Goal: Use online tool/utility: Utilize a website feature to perform a specific function

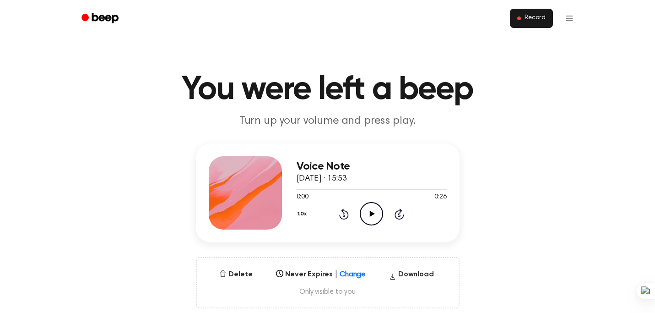
click at [533, 13] on button "Record" at bounding box center [531, 18] width 43 height 19
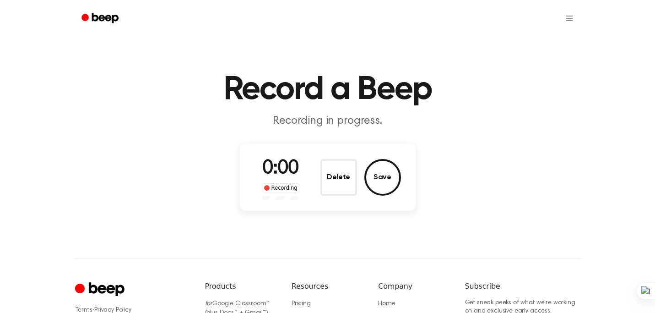
click at [323, 200] on div "0:00 Recording Delete Save" at bounding box center [328, 176] width 176 height 67
click at [339, 179] on button "Delete" at bounding box center [338, 177] width 37 height 37
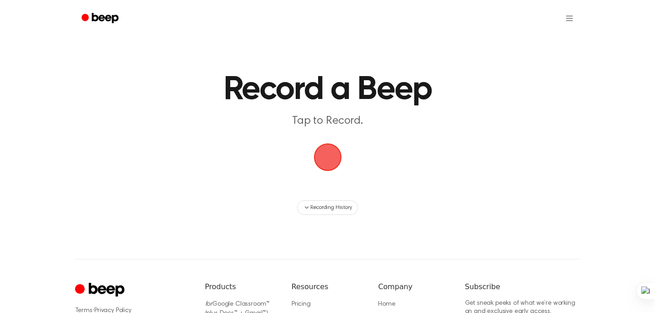
click at [317, 151] on span "button" at bounding box center [328, 157] width 26 height 26
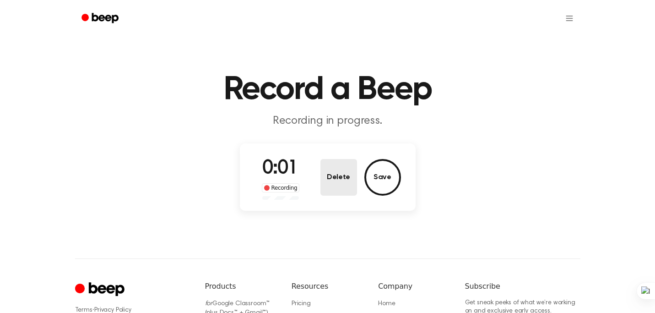
click at [351, 175] on button "Delete" at bounding box center [338, 177] width 37 height 37
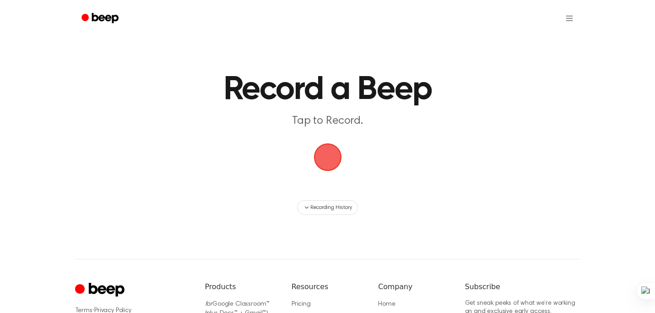
click at [324, 145] on span "button" at bounding box center [327, 157] width 28 height 28
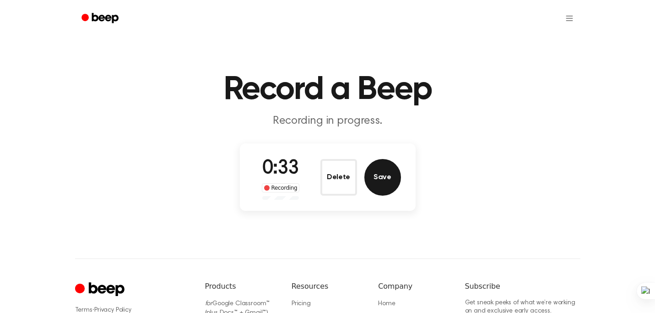
click at [369, 185] on button "Save" at bounding box center [382, 177] width 37 height 37
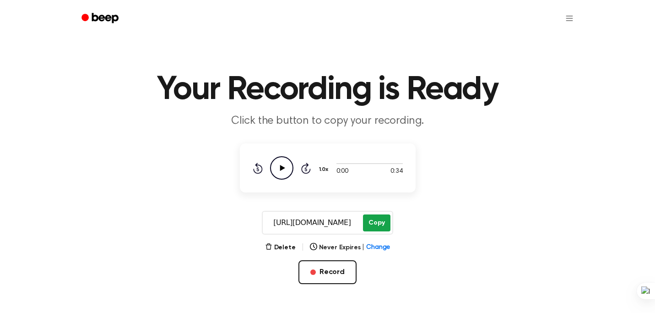
click at [378, 221] on button "Copy" at bounding box center [376, 222] width 27 height 17
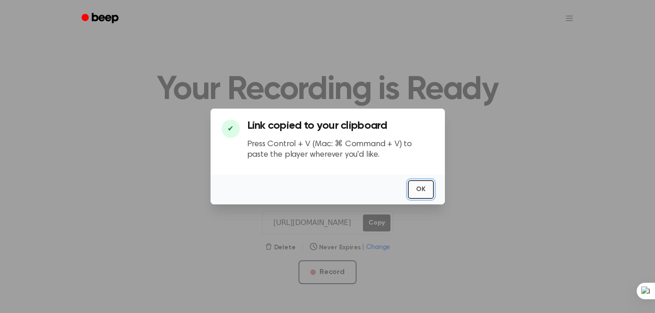
click at [420, 189] on button "OK" at bounding box center [421, 189] width 26 height 19
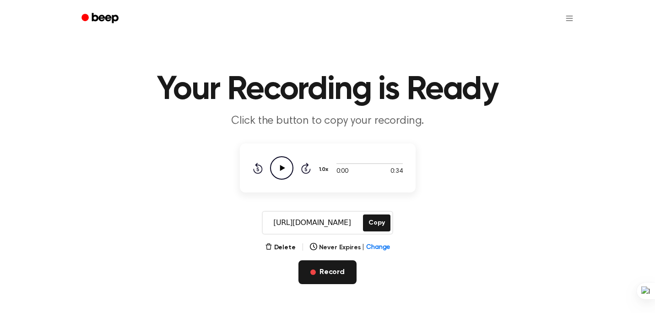
click at [319, 269] on button "Record" at bounding box center [327, 272] width 58 height 24
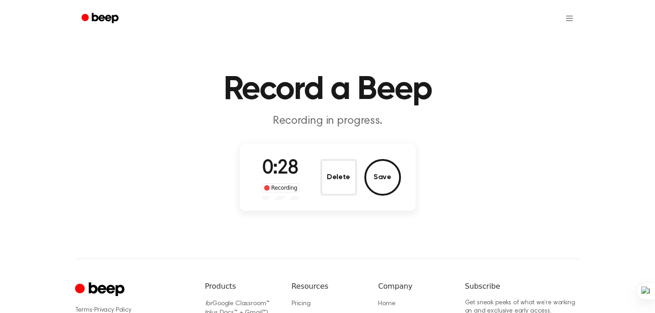
click at [382, 179] on button "Save" at bounding box center [382, 177] width 37 height 37
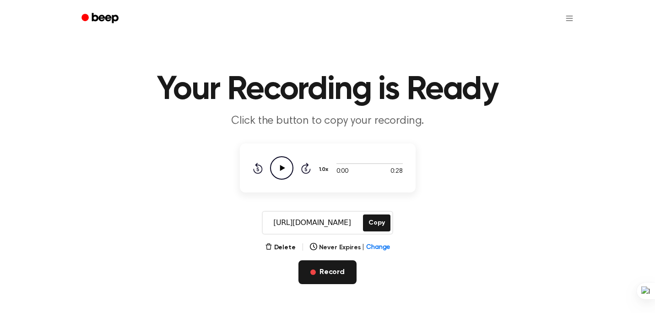
click at [310, 274] on button "Record" at bounding box center [327, 272] width 58 height 24
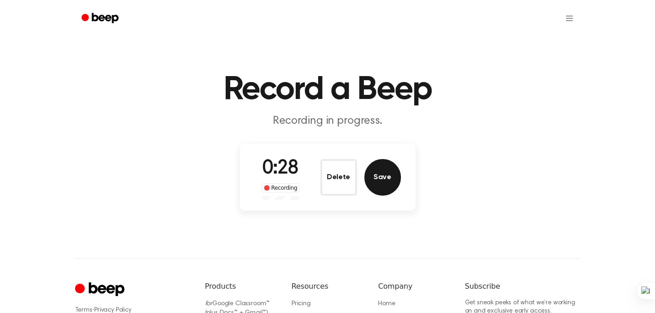
click at [378, 178] on button "Save" at bounding box center [382, 177] width 37 height 37
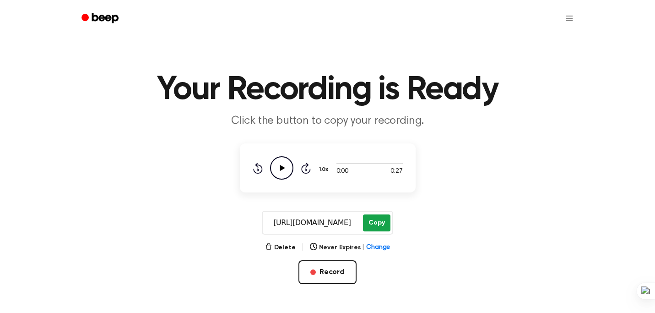
click at [367, 223] on button "Copy" at bounding box center [376, 222] width 27 height 17
click at [313, 268] on button "Record" at bounding box center [327, 272] width 58 height 24
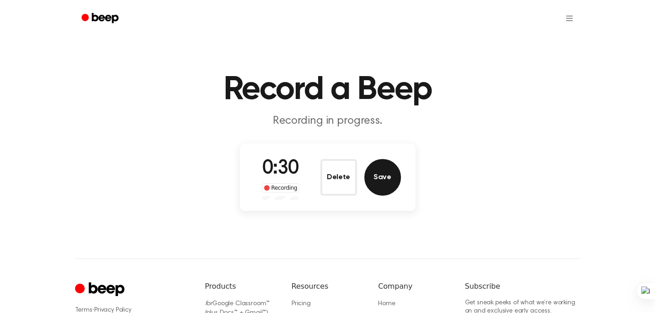
click at [382, 172] on button "Save" at bounding box center [382, 177] width 37 height 37
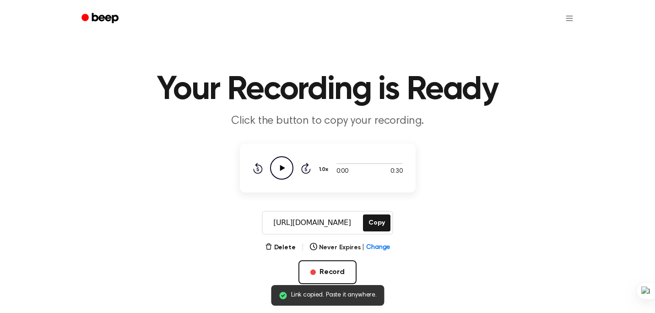
click at [377, 205] on main "Link copied. Paste it anywhere. Your Recording is Ready Click the button to cop…" at bounding box center [327, 167] width 655 height 335
click at [385, 220] on button "Copy" at bounding box center [376, 222] width 27 height 17
